Goal: Task Accomplishment & Management: Use online tool/utility

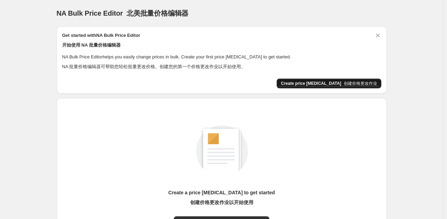
click at [317, 86] on span "Create price [MEDICAL_DATA] 创建价格更改作业" at bounding box center [329, 84] width 96 height 6
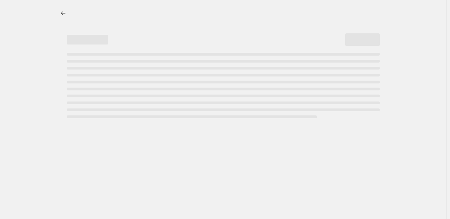
select select "percentage"
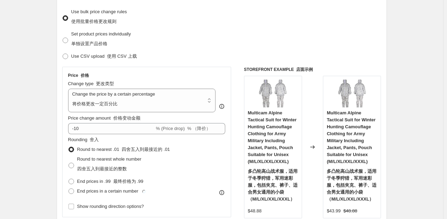
scroll to position [139, 0]
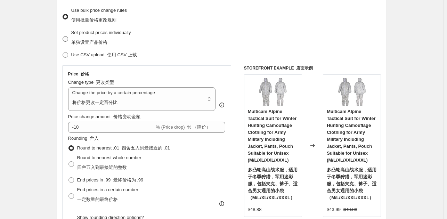
click at [95, 34] on span "Set product prices individually 单独设置产品价格" at bounding box center [101, 37] width 60 height 15
click at [63, 36] on input "Set product prices individually 单独设置产品价格" at bounding box center [63, 36] width 0 height 0
radio input "true"
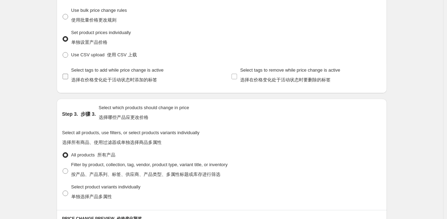
click at [108, 71] on span "Select tags to add while price change is active 选择在价格变化处于活动状态时添加的标签" at bounding box center [117, 74] width 92 height 15
click at [68, 74] on input "Select tags to add while price change is active 选择在价格变化处于活动状态时添加的标签" at bounding box center [66, 77] width 6 height 6
checkbox input "true"
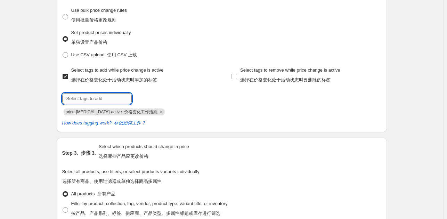
click at [115, 100] on input "text" at bounding box center [97, 98] width 70 height 11
click at [189, 92] on div "Select tags to add while price change is active 选择在价格变化处于活动状态时添加的标签 Submit pric…" at bounding box center [137, 90] width 150 height 50
click at [272, 73] on span "Select tags to remove while price change is active 选择在价格变化处于活动状态时要删除的标签" at bounding box center [290, 74] width 100 height 15
click at [237, 74] on input "Select tags to remove while price change is active 选择在价格变化处于活动状态时要删除的标签" at bounding box center [234, 77] width 6 height 6
checkbox input "true"
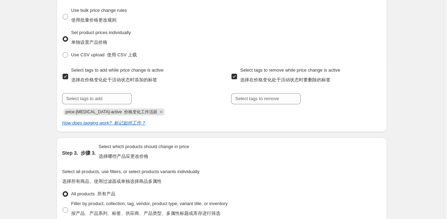
click at [119, 74] on span "Select tags to add while price change is active 选择在价格变化处于活动状态时添加的标签" at bounding box center [117, 76] width 92 height 19
click at [68, 74] on input "Select tags to add while price change is active 选择在价格变化处于活动状态时添加的标签" at bounding box center [66, 77] width 6 height 6
checkbox input "false"
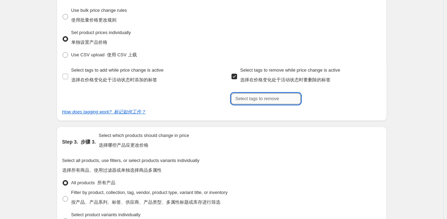
click at [264, 100] on input "text" at bounding box center [266, 98] width 70 height 11
drag, startPoint x: 264, startPoint y: 100, endPoint x: 239, endPoint y: 75, distance: 35.4
click at [264, 99] on input "text" at bounding box center [266, 98] width 70 height 11
click at [235, 71] on label "Select tags to remove while price change is active 选择在价格变化处于活动状态时要删除的标签" at bounding box center [285, 76] width 109 height 22
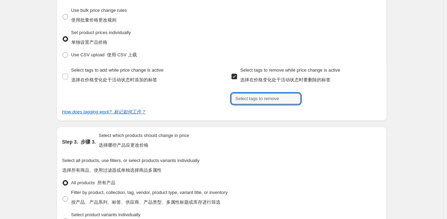
click at [235, 74] on input "Select tags to remove while price change is active 选择在价格变化处于活动状态时要删除的标签" at bounding box center [234, 77] width 6 height 6
checkbox input "false"
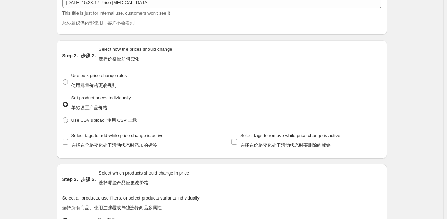
scroll to position [70, 0]
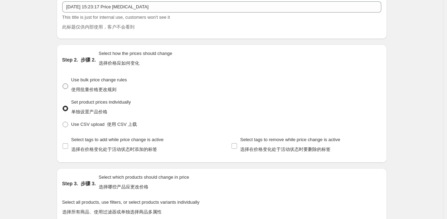
click at [100, 87] on font "使用批量价格更改规则" at bounding box center [93, 89] width 45 height 5
click at [63, 84] on input "Use bulk price change rules 使用批量价格更改规则" at bounding box center [63, 83] width 0 height 0
radio input "true"
select select "percentage"
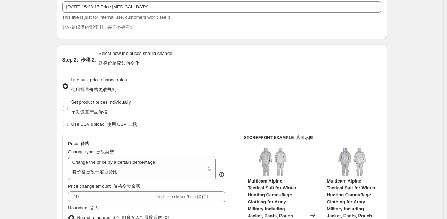
click at [95, 107] on span "Set product prices individually 单独设置产品价格" at bounding box center [101, 108] width 60 height 19
click at [63, 106] on input "Set product prices individually 单独设置产品价格" at bounding box center [63, 106] width 0 height 0
radio input "true"
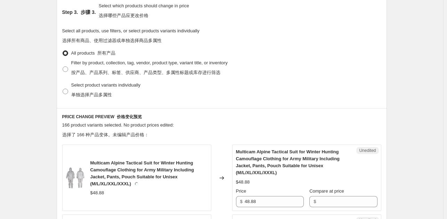
scroll to position [243, 0]
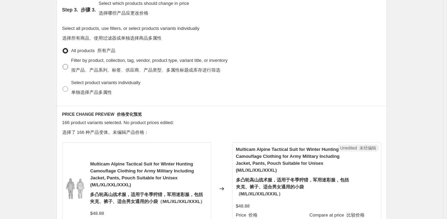
click at [117, 68] on font "按产品、产品系列、标签、供应商、产品类型、多属性标题或库存进行筛选" at bounding box center [145, 69] width 149 height 5
click at [63, 64] on input "Filter by product, collection, tag, vendor, product type, variant title, or inv…" at bounding box center [63, 64] width 0 height 0
radio input "true"
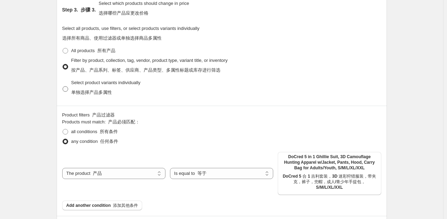
click at [96, 91] on font "单独选择产品多属性" at bounding box center [91, 92] width 41 height 5
click at [63, 87] on input "Select product variants individually 单独选择产品多属性" at bounding box center [63, 86] width 0 height 0
radio input "true"
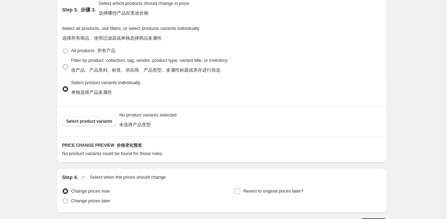
click at [96, 68] on font "按产品、产品系列、标签、供应商、产品类型、多属性标题或库存进行筛选" at bounding box center [145, 69] width 149 height 5
click at [63, 64] on input "Filter by product, collection, tag, vendor, product type, variant title, or inv…" at bounding box center [63, 64] width 0 height 0
radio input "true"
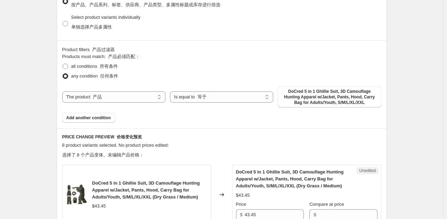
scroll to position [313, 0]
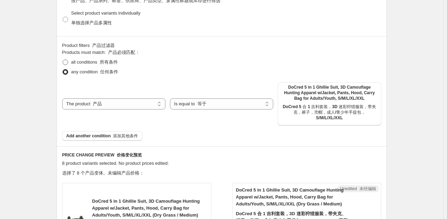
click at [100, 62] on font at bounding box center [98, 61] width 2 height 5
click at [63, 60] on input "all conditions 所有条件" at bounding box center [63, 59] width 0 height 0
radio input "true"
click at [122, 95] on div "The product The product's collection The product's tag The product's vendor The…" at bounding box center [221, 103] width 319 height 43
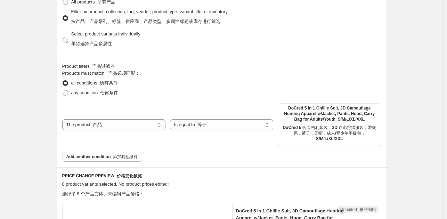
scroll to position [243, 0]
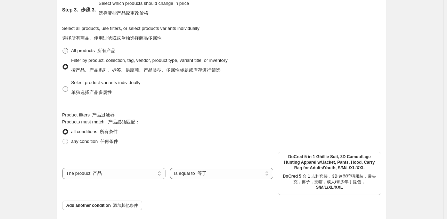
click at [97, 49] on font at bounding box center [96, 50] width 2 height 5
click at [63, 48] on input "All products 所有产品" at bounding box center [63, 48] width 0 height 0
radio input "true"
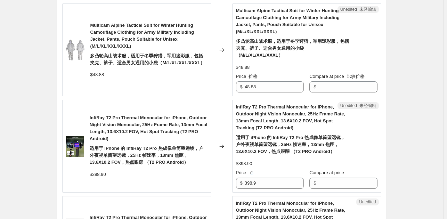
scroll to position [382, 0]
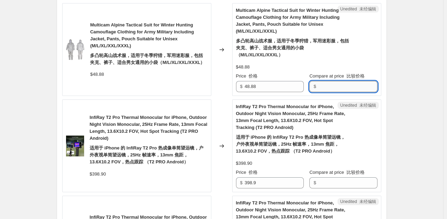
click at [347, 87] on input "Compare at price 比较价格" at bounding box center [347, 86] width 59 height 11
click at [266, 89] on input "48.88" at bounding box center [274, 86] width 59 height 11
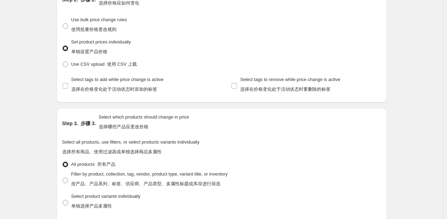
scroll to position [104, 0]
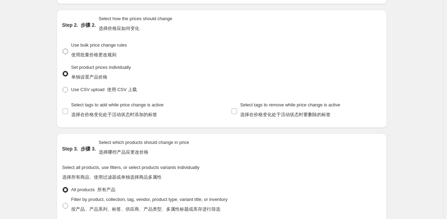
click at [104, 48] on span "Use bulk price change rules 使用批量价格更改规则" at bounding box center [99, 49] width 56 height 15
click at [63, 49] on input "Use bulk price change rules 使用批量价格更改规则" at bounding box center [63, 49] width 0 height 0
radio input "true"
select select "percentage"
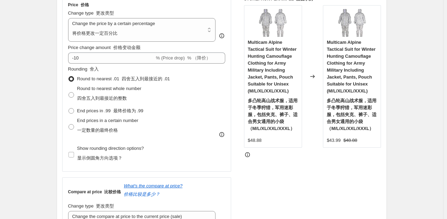
scroll to position [209, 0]
click at [168, 35] on select "Change the price to a certain amount Change the price by a certain amount Chang…" at bounding box center [142, 30] width 148 height 24
click at [173, 30] on select "Change the price to a certain amount Change the price by a certain amount Chang…" at bounding box center [142, 30] width 148 height 24
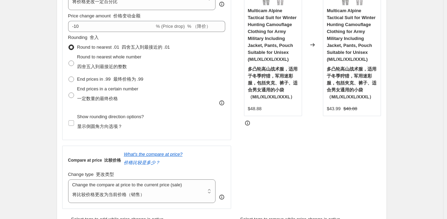
scroll to position [243, 0]
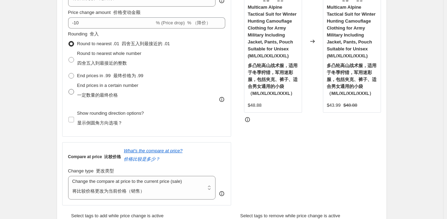
click at [103, 88] on span "End prices in a certain number 一定数量的最终价格" at bounding box center [107, 90] width 61 height 15
click at [69, 89] on input "End prices in a certain number 一定数量的最终价格" at bounding box center [68, 89] width 0 height 0
radio input "true"
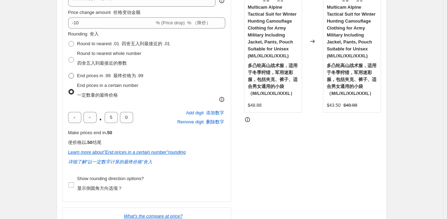
click at [99, 72] on label "End prices in .99 最终价格为 .99" at bounding box center [105, 76] width 75 height 10
click at [69, 73] on input "End prices in .99 最终价格为 .99" at bounding box center [68, 73] width 0 height 0
radio input "true"
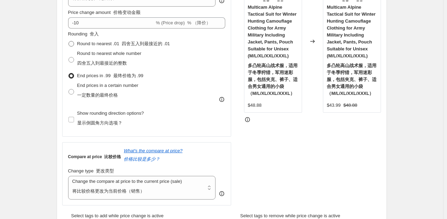
click at [103, 43] on span "Round to nearest .01 四舍五入到最接近的 .01" at bounding box center [123, 43] width 93 height 5
click at [69, 41] on input "Round to nearest .01 四舍五入到最接近的 .01" at bounding box center [68, 41] width 0 height 0
radio input "true"
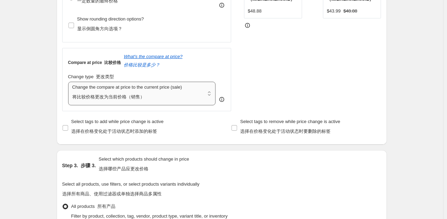
scroll to position [348, 0]
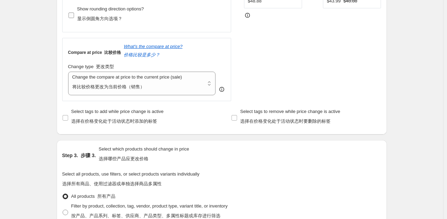
click at [106, 19] on font "显示倒圆角方向选项？" at bounding box center [99, 18] width 45 height 5
click at [74, 18] on input "Show rounding direction options? 显示倒圆角方向选项？" at bounding box center [71, 16] width 6 height 6
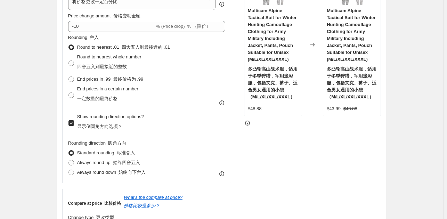
scroll to position [243, 0]
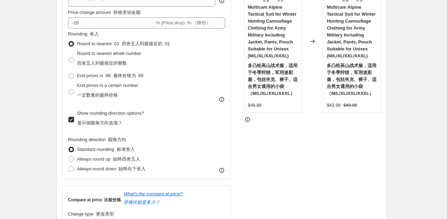
click at [105, 121] on font "显示倒圆角方向选项？" at bounding box center [99, 122] width 45 height 5
click at [74, 121] on input "Show rounding direction options? 显示倒圆角方向选项？" at bounding box center [71, 120] width 6 height 6
checkbox input "false"
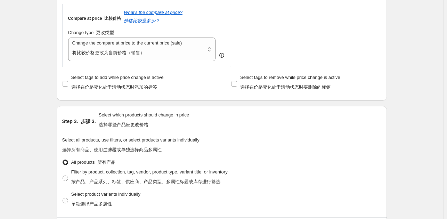
scroll to position [382, 0]
click at [155, 47] on select "Change the compare at price to the current price (sale) Change the compare at p…" at bounding box center [142, 49] width 148 height 24
click at [156, 48] on select "Change the compare at price to the current price (sale) Change the compare at p…" at bounding box center [142, 49] width 148 height 24
click at [90, 85] on font "选择在价格变化处于活动状态时添加的标签" at bounding box center [114, 86] width 86 height 5
click at [68, 85] on input "Select tags to add while price change is active 选择在价格变化处于活动状态时添加的标签" at bounding box center [66, 83] width 6 height 6
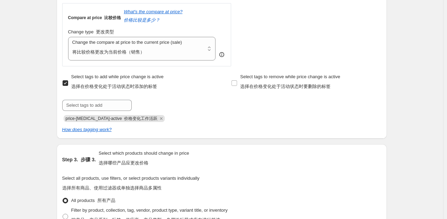
click at [90, 85] on font "选择在价格变化处于活动状态时添加的标签" at bounding box center [114, 86] width 86 height 5
click at [68, 85] on input "Select tags to add while price change is active 选择在价格变化处于活动状态时添加的标签" at bounding box center [66, 83] width 6 height 6
checkbox input "false"
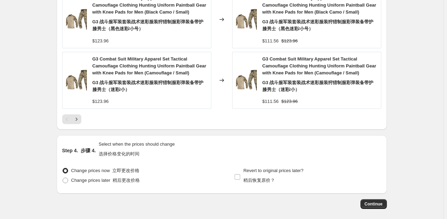
scroll to position [885, 0]
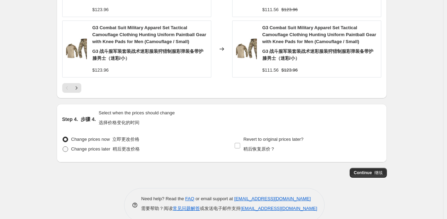
click at [132, 148] on font "稍后更改价格" at bounding box center [126, 148] width 27 height 5
click at [63, 147] on input "Change prices later 稍后更改价格" at bounding box center [63, 146] width 0 height 0
radio input "true"
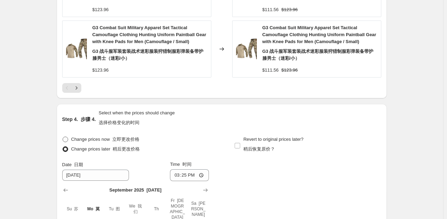
click at [127, 139] on font "立即更改价格" at bounding box center [125, 139] width 27 height 5
click at [63, 137] on input "Change prices now 立即更改价格" at bounding box center [63, 137] width 0 height 0
radio input "true"
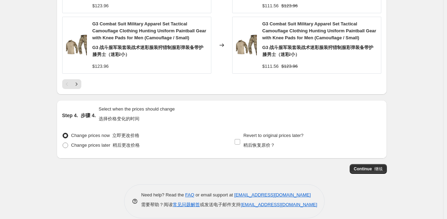
scroll to position [898, 0]
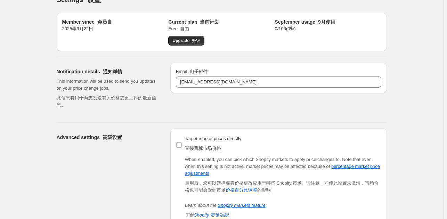
scroll to position [78, 0]
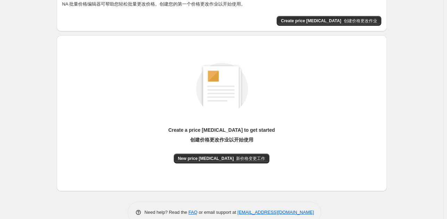
scroll to position [77, 0]
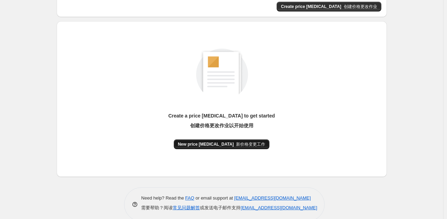
click at [219, 148] on button "New price [MEDICAL_DATA] 新价格变更工作" at bounding box center [222, 144] width 96 height 10
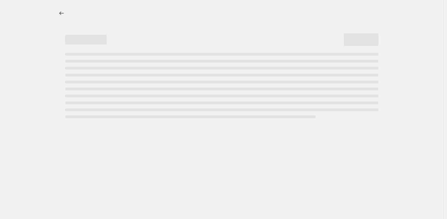
select select "percentage"
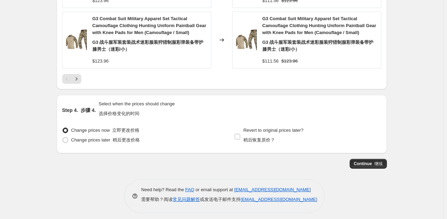
scroll to position [898, 0]
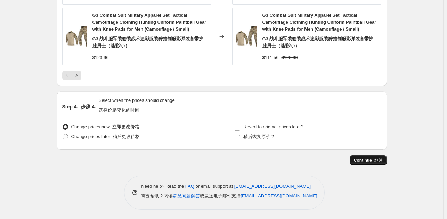
click at [377, 161] on font "继续" at bounding box center [378, 160] width 8 height 5
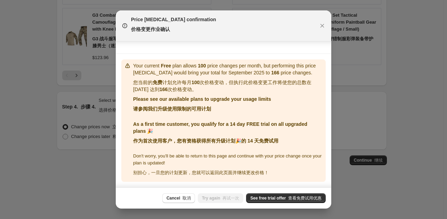
scroll to position [149, 0]
click at [186, 198] on font "取消" at bounding box center [186, 198] width 8 height 5
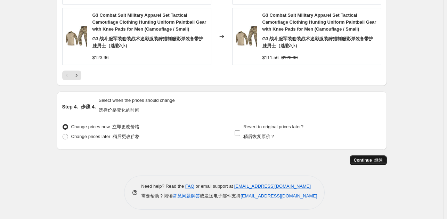
click at [378, 158] on font "继续" at bounding box center [378, 160] width 8 height 5
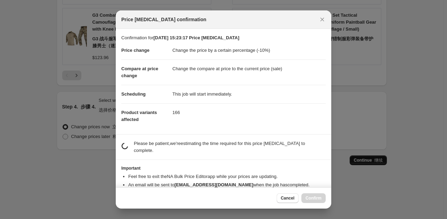
scroll to position [0, 0]
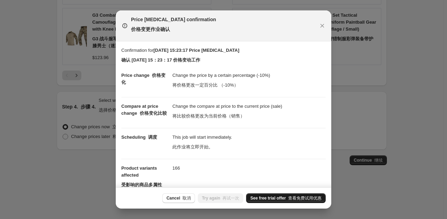
click at [294, 198] on font "查看免费试用优惠" at bounding box center [304, 198] width 33 height 5
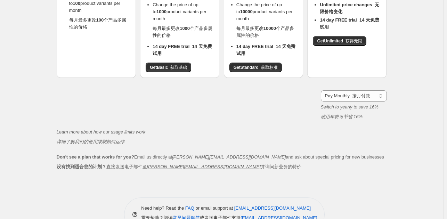
click at [94, 44] on div "Free (Active) 免费（活动） Free 自由 Change the price of up to 100 product variants per…" at bounding box center [96, 19] width 79 height 115
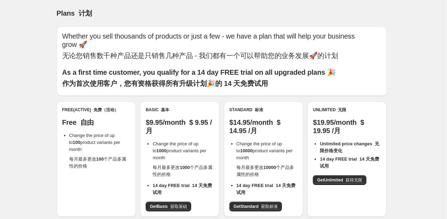
click at [89, 115] on div "Free (Active) 免费（活动） Free 自由 Change the price of up to 100 product variants per…" at bounding box center [96, 139] width 68 height 65
click at [92, 114] on div "Free (Active) 免费（活动） Free 自由 Change the price of up to 100 product variants per…" at bounding box center [96, 139] width 68 height 65
drag, startPoint x: 96, startPoint y: 144, endPoint x: 93, endPoint y: 147, distance: 4.7
click at [93, 148] on li "Change the price of up to 100 product variants per month 每月最多更改 100 个产品多属性的价格" at bounding box center [99, 152] width 61 height 40
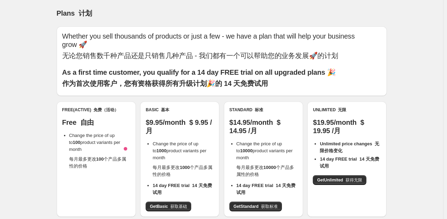
click at [95, 138] on span "Change the price of up to 100 product variants per month 每月最多更改 100 个产品多属性的价格" at bounding box center [99, 151] width 61 height 36
click at [103, 127] on div "Free (Active) 免费（活动） Free 自由 Change the price of up to 100 product variants per…" at bounding box center [96, 139] width 68 height 65
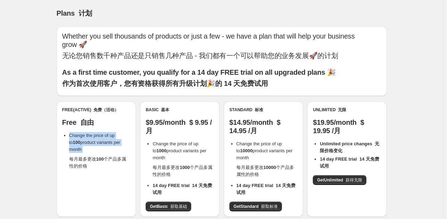
click at [103, 127] on div "Free (Active) 免费（活动） Free 自由 Change the price of up to 100 product variants per…" at bounding box center [96, 139] width 68 height 65
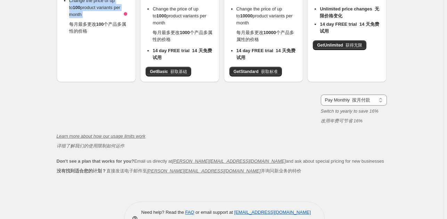
scroll to position [162, 0]
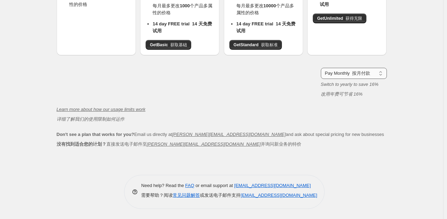
click at [364, 72] on select "Pay Monthly Pay Yearly (Save 16%)" at bounding box center [354, 73] width 66 height 11
click at [230, 92] on div "Pay Monthly Pay Yearly (Save 16%) Pay Monthly 按月付款 Switch to yearly to save 16%…" at bounding box center [222, 84] width 330 height 33
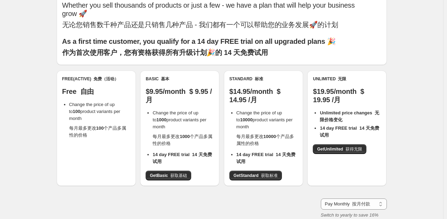
scroll to position [35, 0]
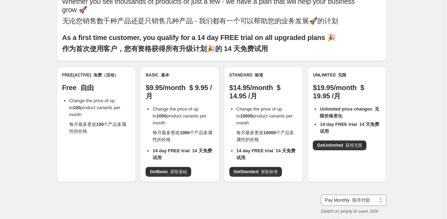
click at [114, 131] on div "Free (Active) 免费（活动） Free 自由 Change the price of up to 100 product variants per…" at bounding box center [96, 124] width 79 height 115
click at [173, 172] on font "获取基础" at bounding box center [178, 171] width 17 height 5
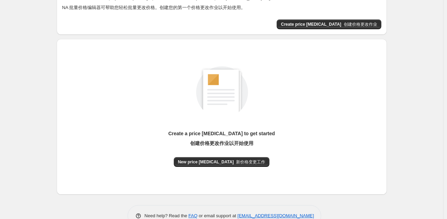
scroll to position [77, 0]
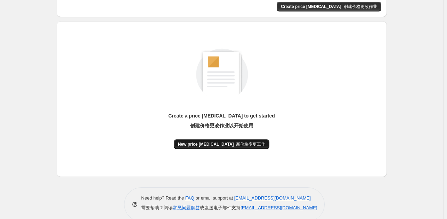
click at [228, 146] on span "New price [MEDICAL_DATA] 新价格变更工作" at bounding box center [222, 144] width 88 height 6
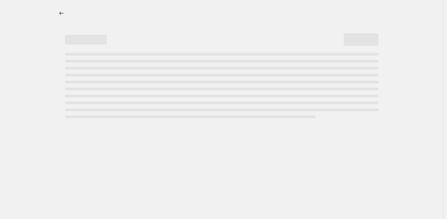
select select "percentage"
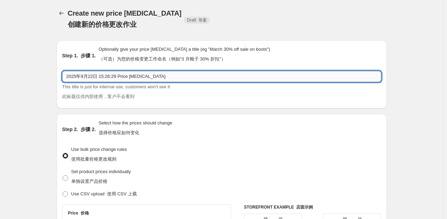
click at [189, 72] on input "2025年9月22日 15:26:29 Price [MEDICAL_DATA]" at bounding box center [221, 76] width 319 height 11
click at [187, 73] on input "2025年9月22日 15:26:29 Price [MEDICAL_DATA]" at bounding box center [221, 76] width 319 height 11
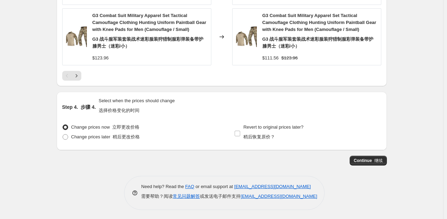
scroll to position [898, 0]
type input "1212"
click at [373, 157] on span "Continue 继续" at bounding box center [368, 160] width 29 height 6
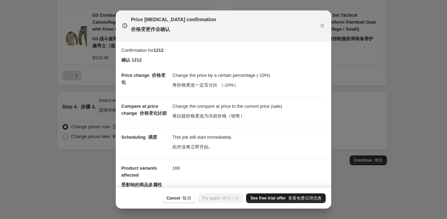
click at [258, 200] on span "See free trial offer 查看免费试用优惠" at bounding box center [285, 198] width 71 height 6
click at [219, 200] on span "Try again 再试一次" at bounding box center [220, 198] width 37 height 6
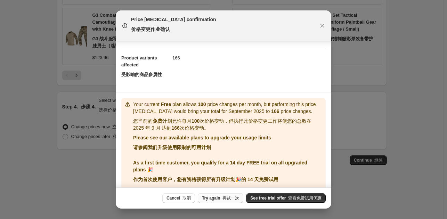
scroll to position [112, 0]
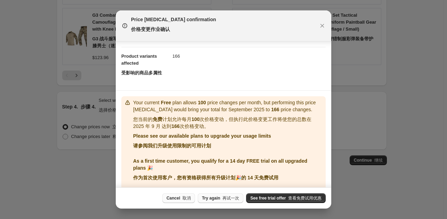
click at [186, 198] on font "取消" at bounding box center [186, 198] width 8 height 5
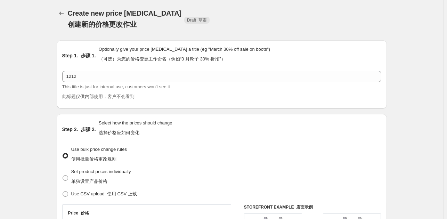
scroll to position [898, 0]
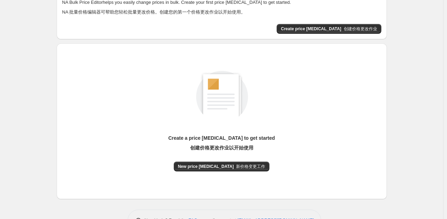
scroll to position [70, 0]
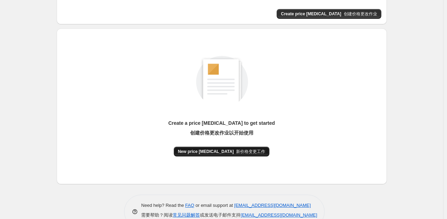
click at [236, 149] on font "新价格变更工作" at bounding box center [250, 151] width 29 height 5
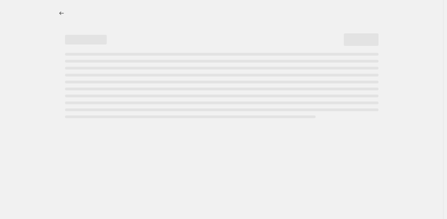
select select "percentage"
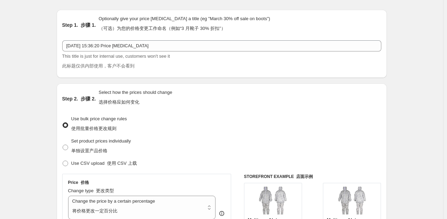
scroll to position [35, 0]
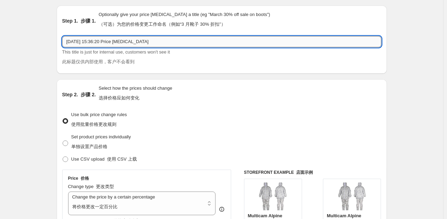
click at [167, 44] on input "2025年9月22日 15:36:20 Price change job" at bounding box center [221, 41] width 319 height 11
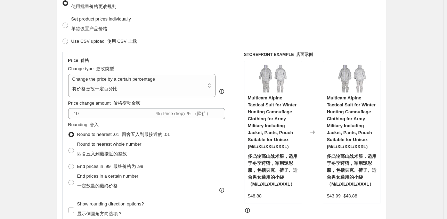
scroll to position [209, 0]
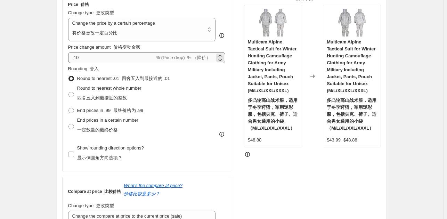
type input "121"
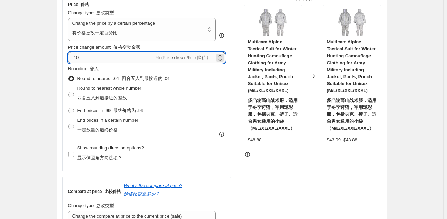
click at [118, 55] on input "-10" at bounding box center [111, 57] width 87 height 11
click at [73, 58] on input "10" at bounding box center [107, 57] width 79 height 11
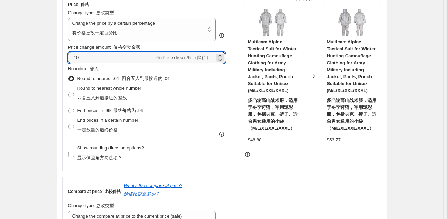
type input "-10"
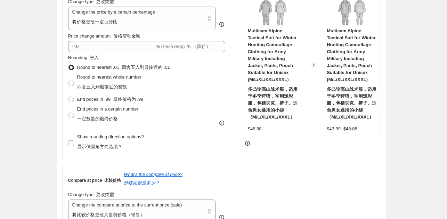
scroll to position [243, 0]
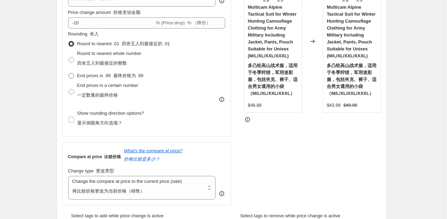
click at [114, 72] on span "End prices in .99 最终价格为 .99" at bounding box center [110, 75] width 66 height 7
click at [69, 73] on input "End prices in .99 最终价格为 .99" at bounding box center [68, 73] width 0 height 0
radio input "true"
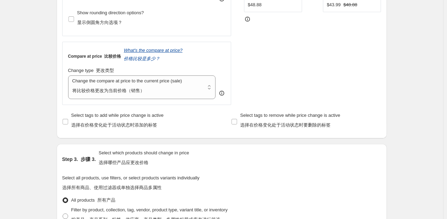
scroll to position [348, 0]
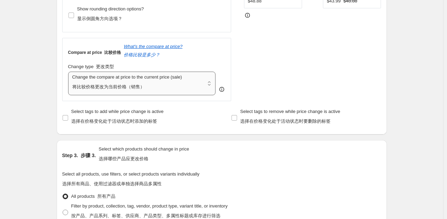
click at [156, 90] on select "Change the compare at price to the current price (sale) Change the compare at p…" at bounding box center [142, 84] width 148 height 24
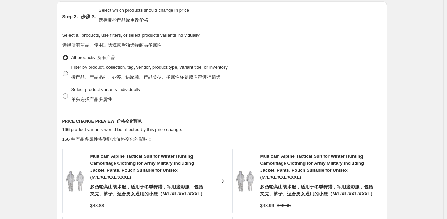
scroll to position [487, 0]
click at [89, 74] on font "按产品、产品系列、标签、供应商、产品类型、多属性标题或库存进行筛选" at bounding box center [145, 76] width 149 height 5
click at [63, 71] on input "Filter by product, collection, tag, vendor, product type, variant title, or inv…" at bounding box center [63, 71] width 0 height 0
radio input "true"
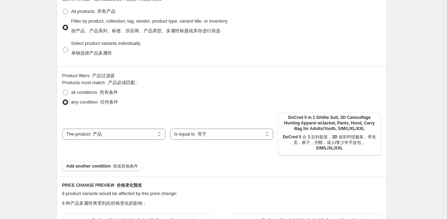
scroll to position [556, 0]
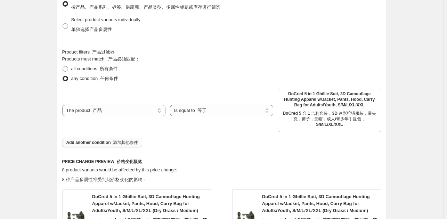
click at [127, 143] on font "添加其他条件" at bounding box center [125, 142] width 25 height 5
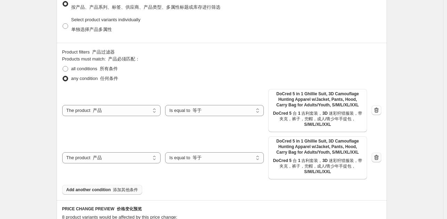
click at [376, 157] on icon "button" at bounding box center [376, 157] width 7 height 7
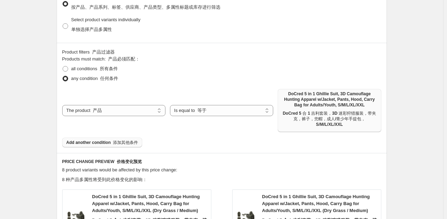
click at [336, 101] on span "DoCred 5 in 1 Ghillie Suit, 3D Camouflage Hunting Apparel w/Jacket, Pants, Hood…" at bounding box center [329, 110] width 95 height 39
click at [103, 68] on font "所有条件" at bounding box center [109, 68] width 18 height 5
click at [63, 66] on input "all conditions 所有条件" at bounding box center [63, 66] width 0 height 0
radio input "true"
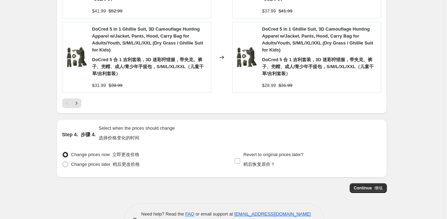
scroll to position [1009, 0]
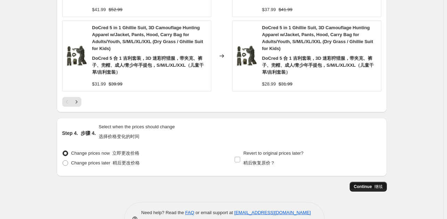
click at [370, 187] on span "Continue 继续" at bounding box center [368, 187] width 29 height 6
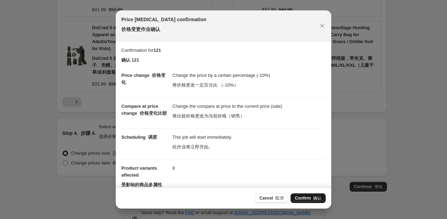
click at [306, 199] on span "Confirm 确认" at bounding box center [308, 198] width 27 height 6
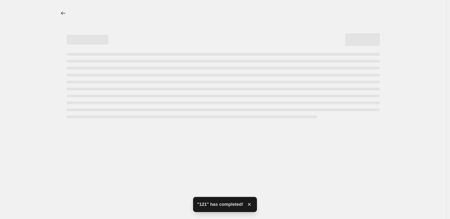
select select "percentage"
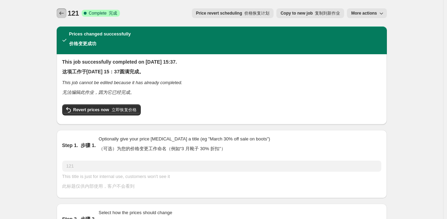
click at [61, 12] on icon "Price change jobs" at bounding box center [61, 13] width 7 height 7
